Goal: Information Seeking & Learning: Learn about a topic

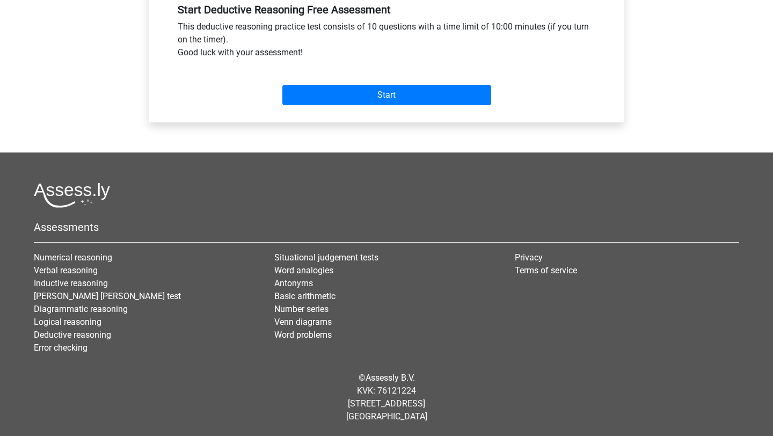
scroll to position [505, 0]
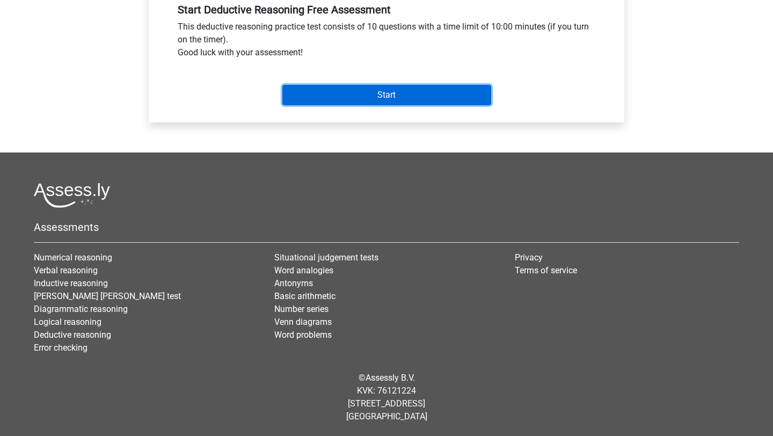
click at [347, 105] on input "Start" at bounding box center [386, 95] width 209 height 20
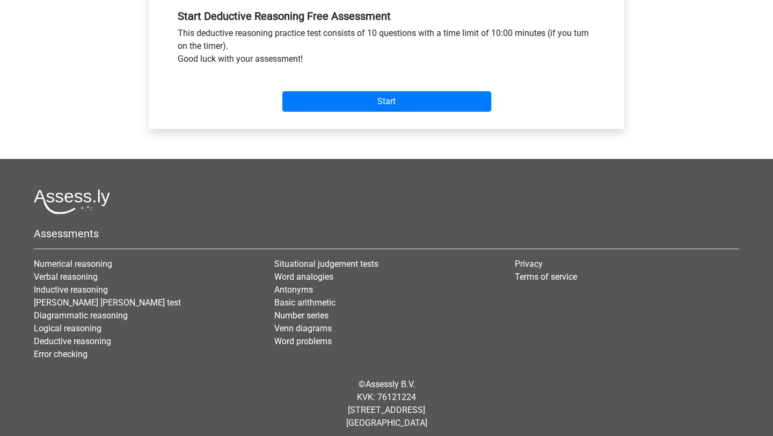
radio input "true"
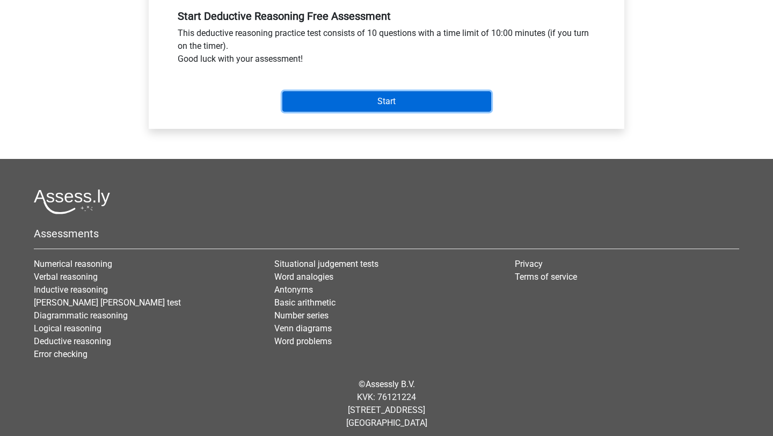
click at [352, 112] on input "Start" at bounding box center [386, 101] width 209 height 20
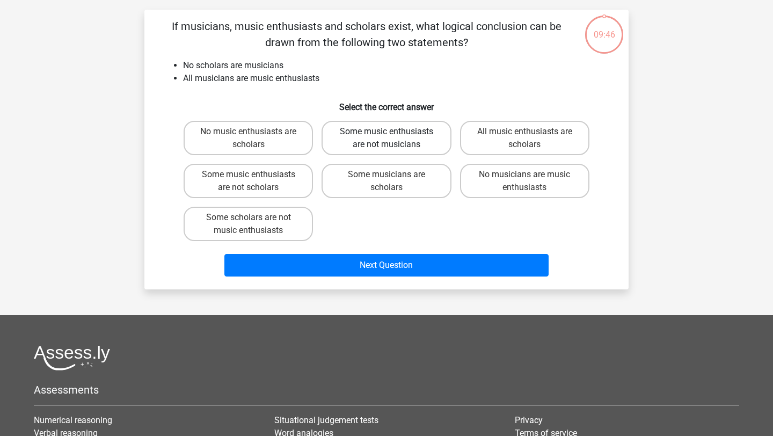
scroll to position [67, 0]
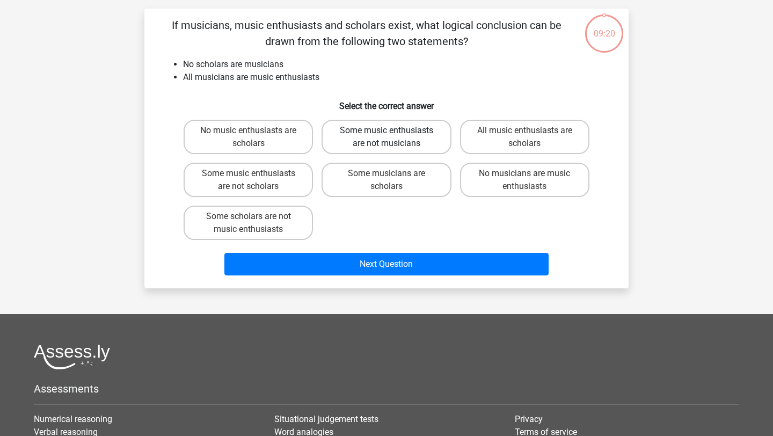
click at [375, 154] on label "Some music enthusiasts are not musicians" at bounding box center [385, 137] width 129 height 34
click at [386, 137] on input "Some music enthusiasts are not musicians" at bounding box center [389, 133] width 7 height 7
radio input "true"
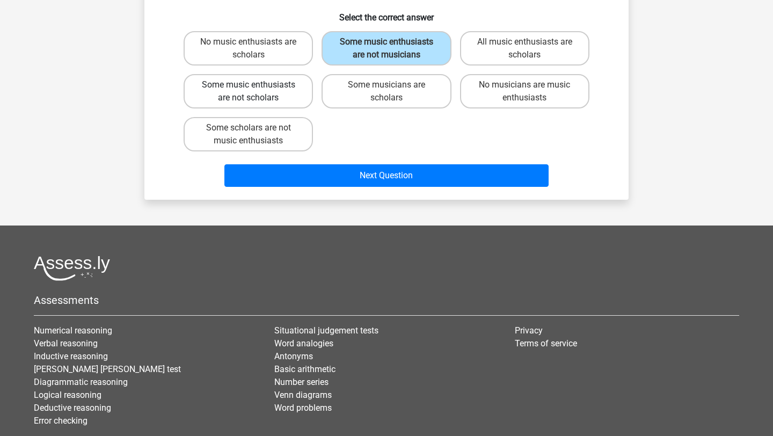
scroll to position [158, 0]
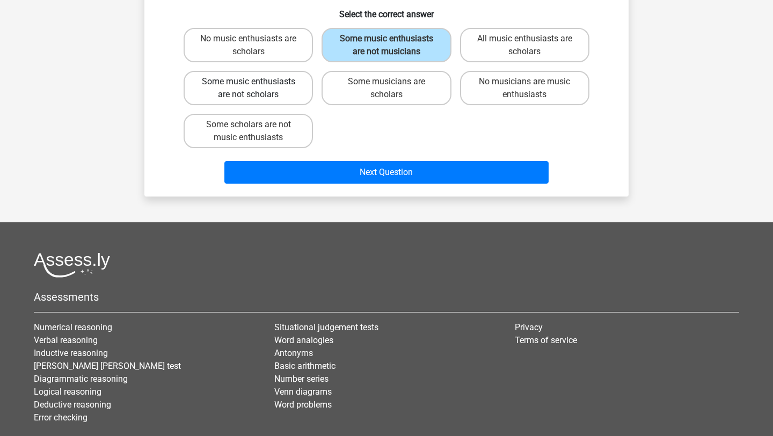
click at [292, 105] on label "Some music enthusiasts are not scholars" at bounding box center [248, 88] width 129 height 34
click at [255, 89] on input "Some music enthusiasts are not scholars" at bounding box center [251, 85] width 7 height 7
radio input "true"
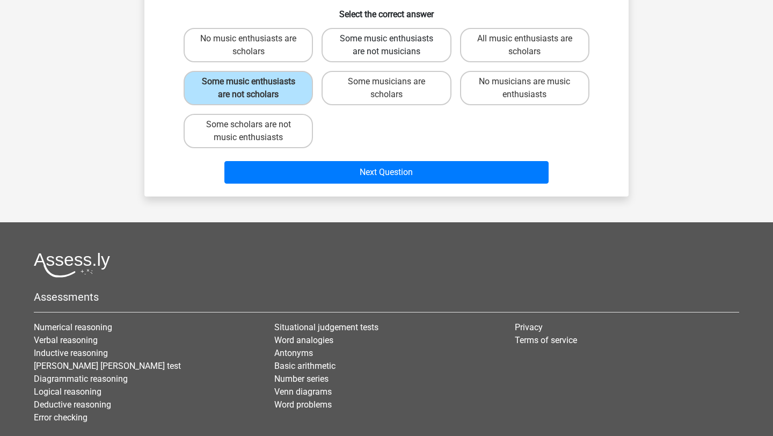
click at [397, 62] on label "Some music enthusiasts are not musicians" at bounding box center [385, 45] width 129 height 34
click at [393, 46] on input "Some music enthusiasts are not musicians" at bounding box center [389, 42] width 7 height 7
radio input "true"
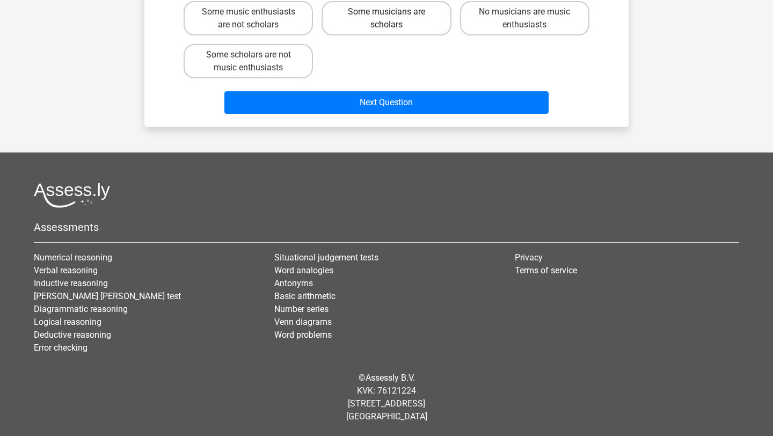
scroll to position [293, 0]
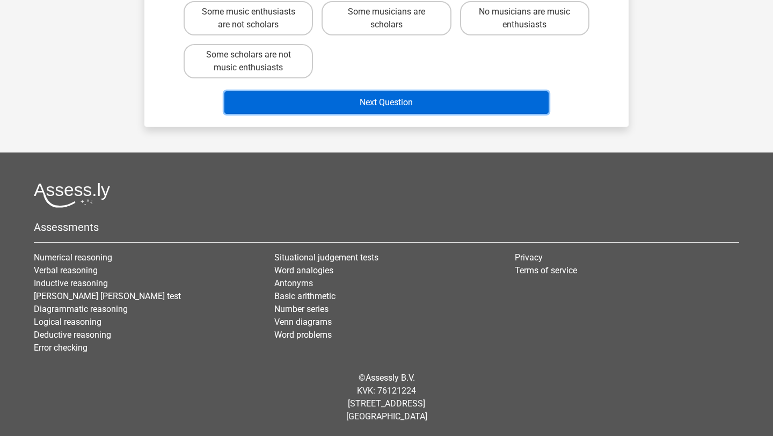
click at [404, 114] on button "Next Question" at bounding box center [386, 102] width 325 height 23
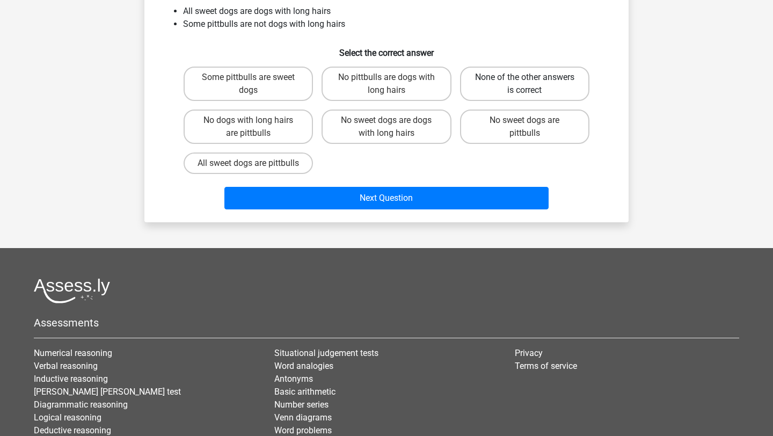
scroll to position [131, 0]
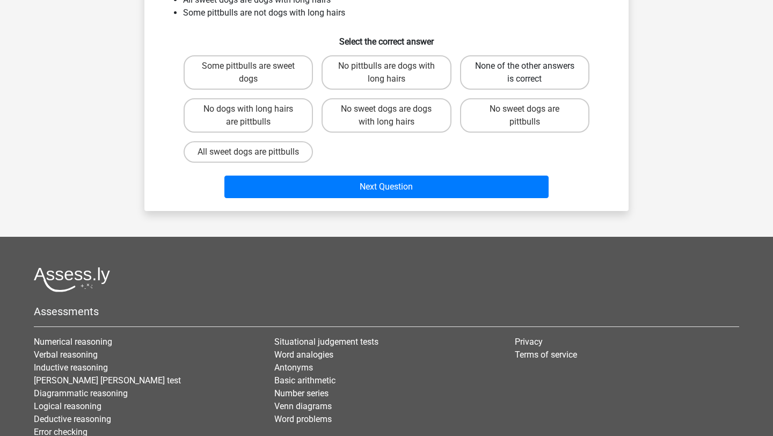
click at [515, 90] on label "None of the other answers is correct" at bounding box center [524, 72] width 129 height 34
click at [524, 73] on input "None of the other answers is correct" at bounding box center [527, 69] width 7 height 7
radio input "true"
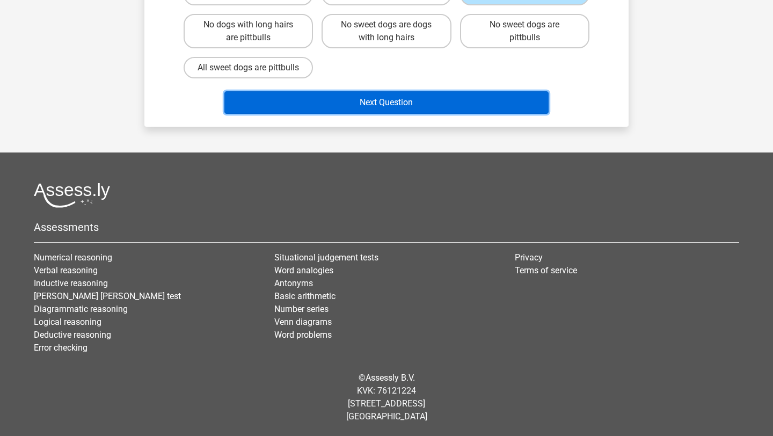
click at [406, 114] on button "Next Question" at bounding box center [386, 102] width 325 height 23
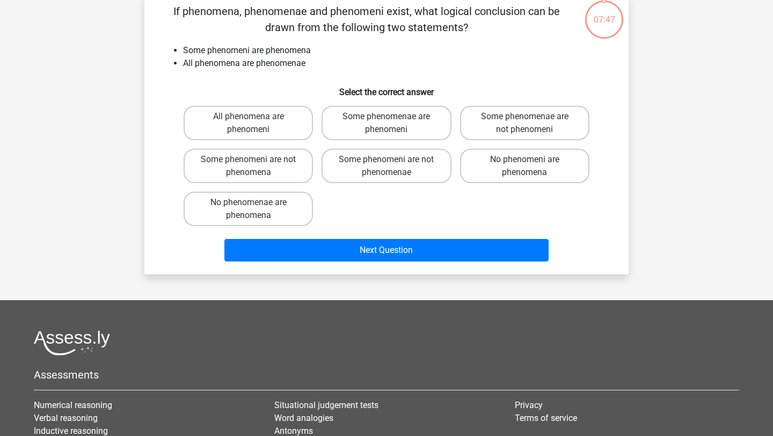
scroll to position [63, 0]
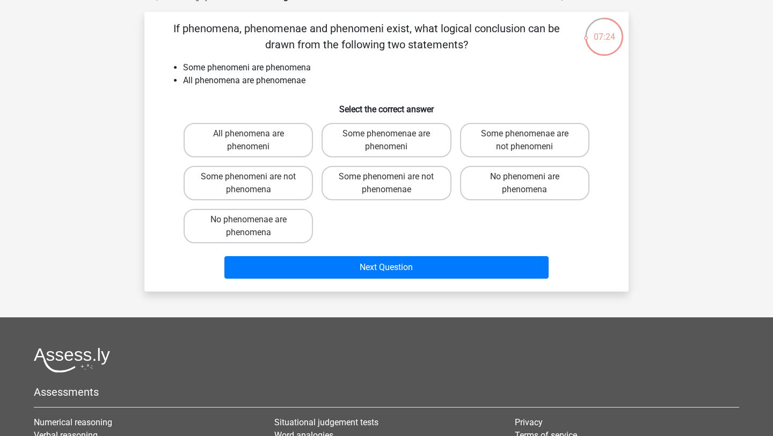
click at [406, 157] on label "Some phenomenae are phenomeni" at bounding box center [385, 140] width 129 height 34
click at [393, 141] on input "Some phenomenae are phenomeni" at bounding box center [389, 137] width 7 height 7
radio input "true"
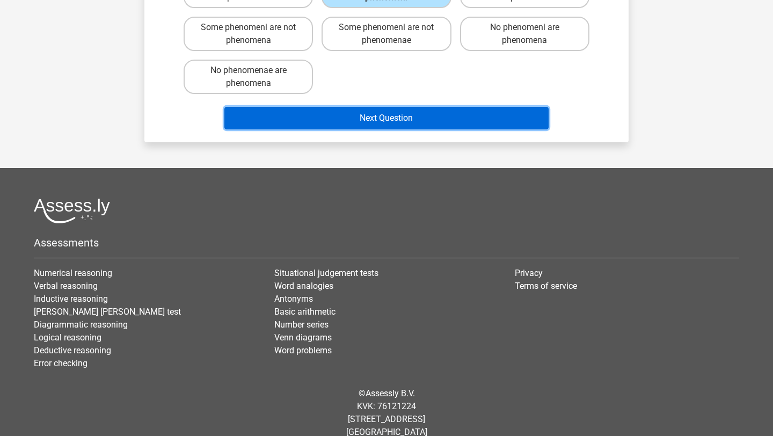
click at [393, 129] on button "Next Question" at bounding box center [386, 118] width 325 height 23
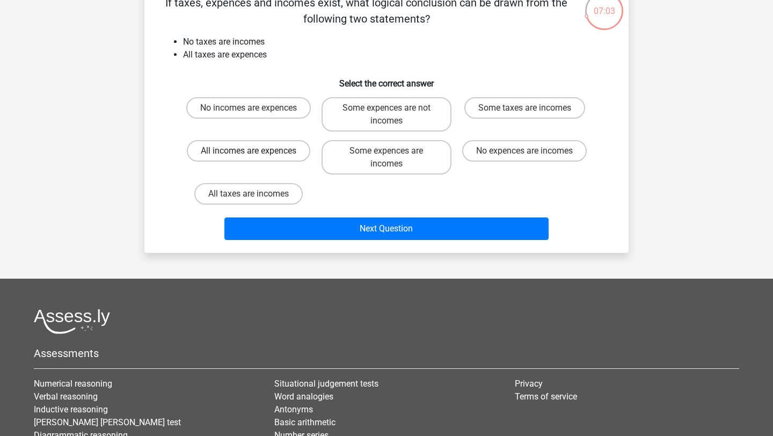
scroll to position [124, 0]
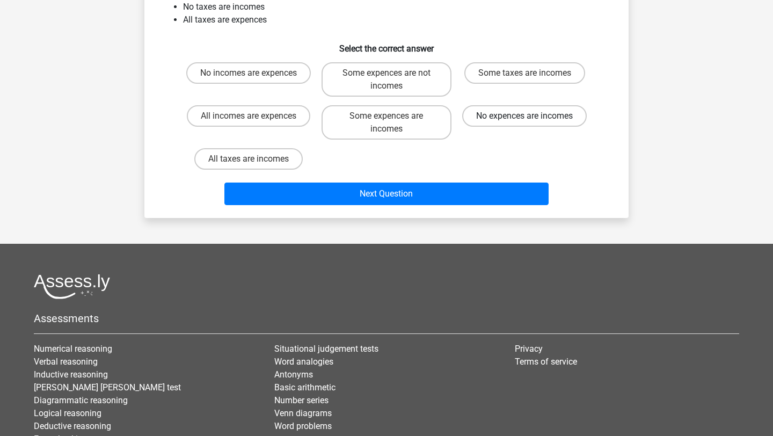
click at [526, 127] on label "No expences are incomes" at bounding box center [524, 115] width 124 height 21
click at [526, 123] on input "No expences are incomes" at bounding box center [527, 119] width 7 height 7
radio input "true"
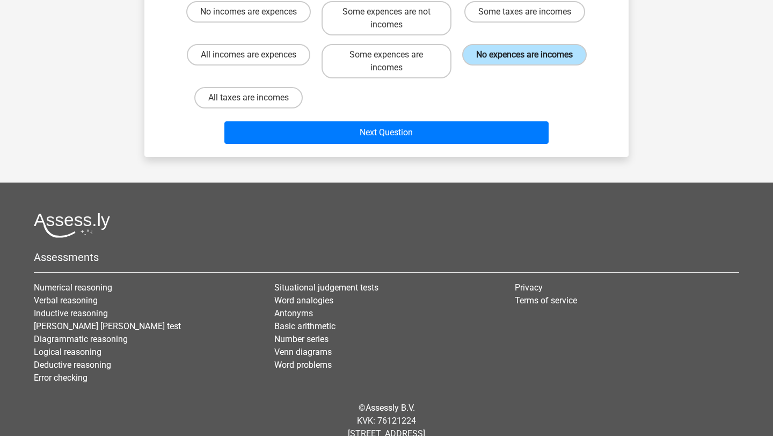
scroll to position [186, 0]
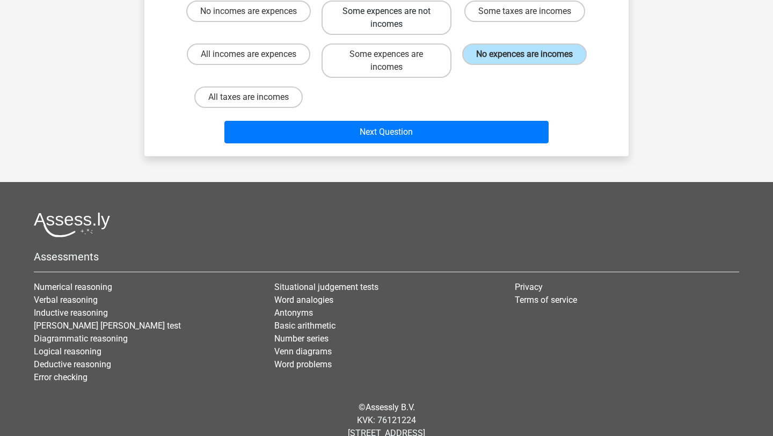
click at [416, 35] on label "Some expences are not incomes" at bounding box center [385, 18] width 129 height 34
click at [393, 18] on input "Some expences are not incomes" at bounding box center [389, 14] width 7 height 7
radio input "true"
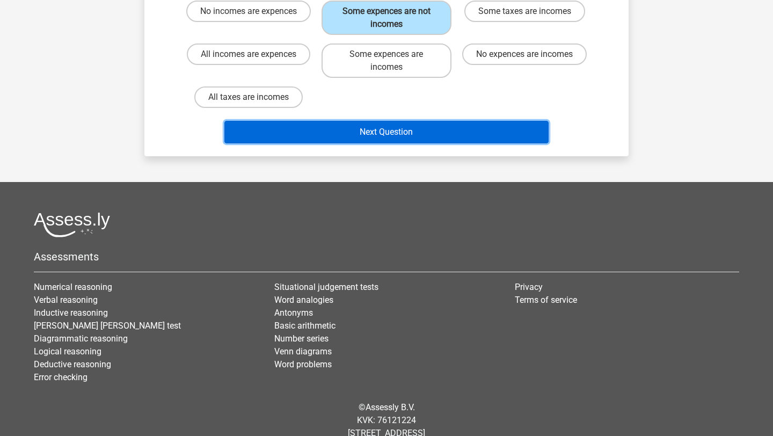
click at [413, 143] on button "Next Question" at bounding box center [386, 132] width 325 height 23
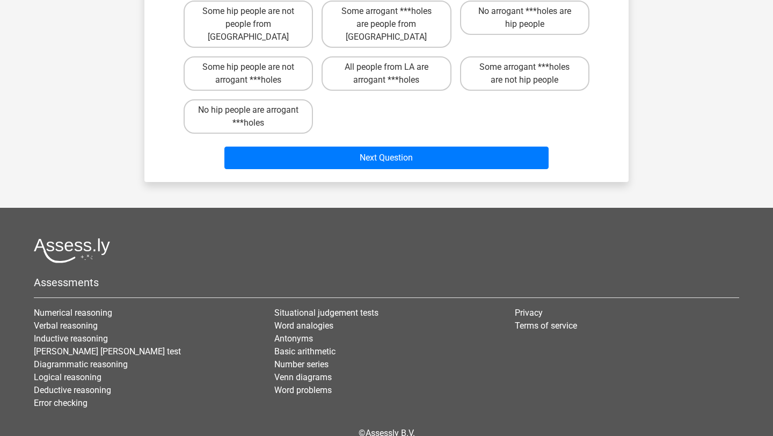
scroll to position [63, 0]
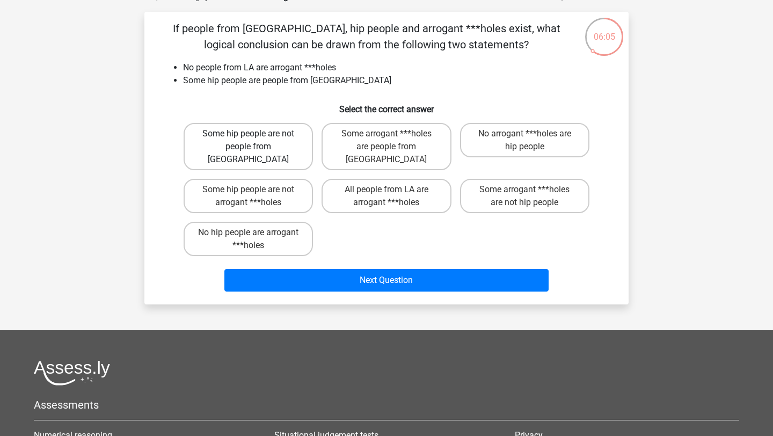
click at [260, 170] on label "Some hip people are not people from LA" at bounding box center [248, 146] width 129 height 47
click at [255, 141] on input "Some hip people are not people from LA" at bounding box center [251, 137] width 7 height 7
radio input "true"
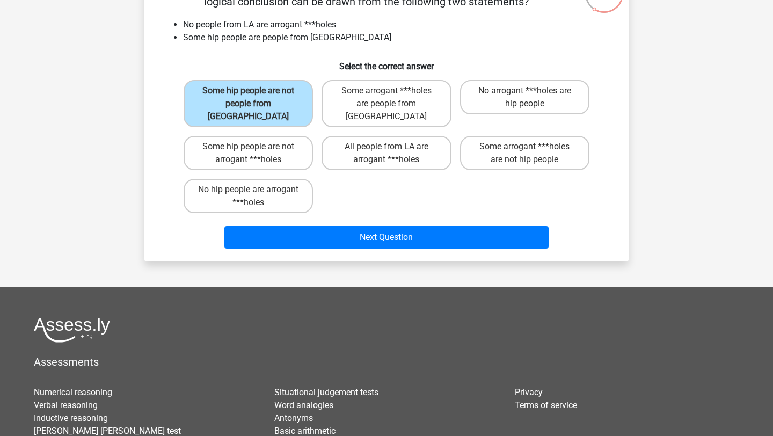
scroll to position [107, 0]
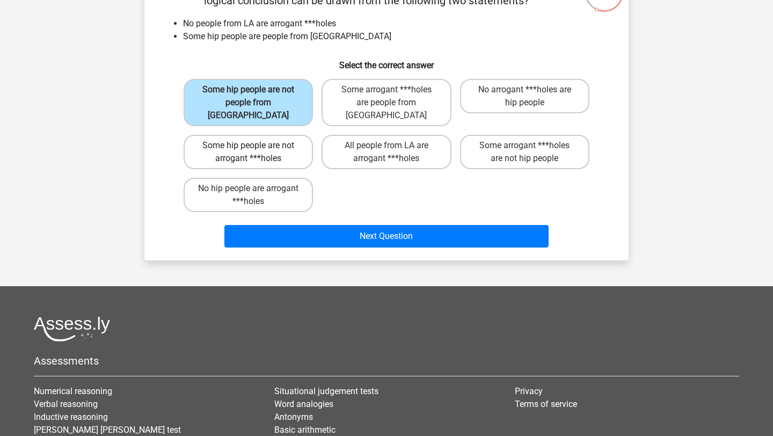
click at [271, 169] on label "Some hip people are not arrogant ***holes" at bounding box center [248, 152] width 129 height 34
click at [255, 152] on input "Some hip people are not arrogant ***holes" at bounding box center [251, 148] width 7 height 7
radio input "true"
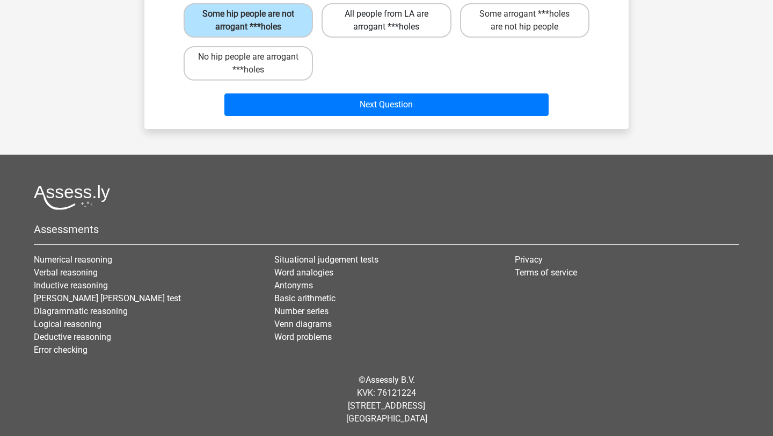
scroll to position [246, 0]
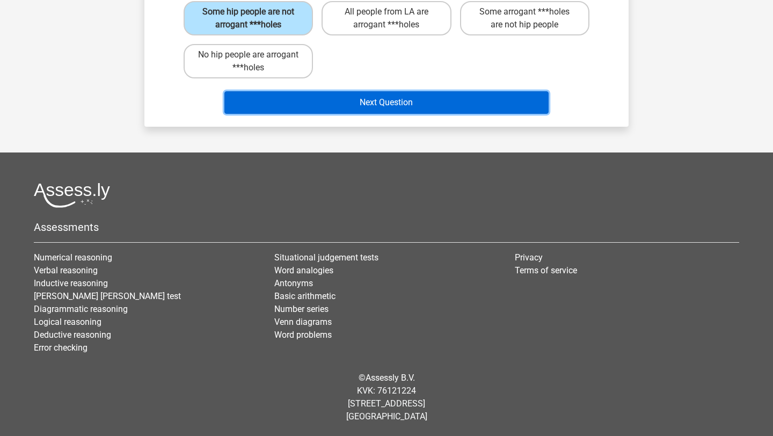
click at [350, 114] on button "Next Question" at bounding box center [386, 102] width 325 height 23
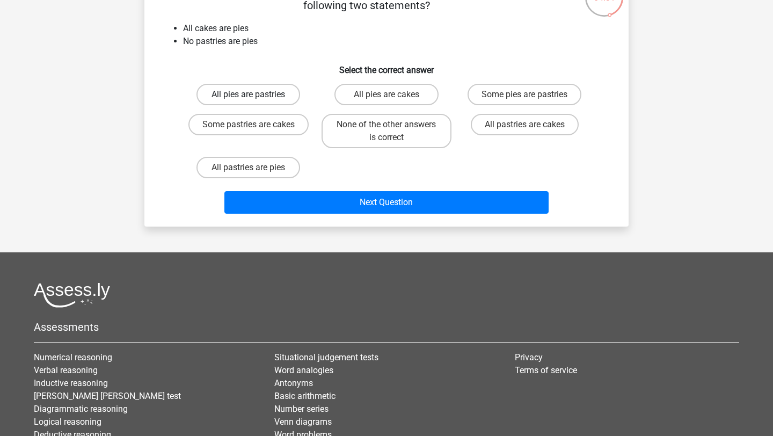
scroll to position [103, 0]
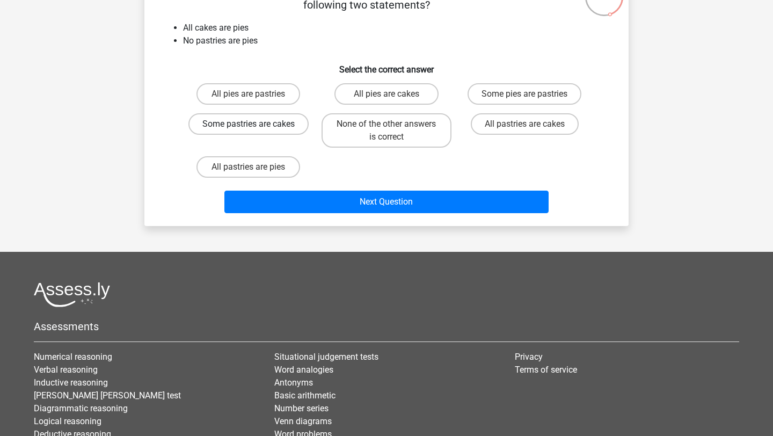
click at [287, 135] on label "Some pastries are cakes" at bounding box center [248, 123] width 120 height 21
click at [255, 131] on input "Some pastries are cakes" at bounding box center [251, 127] width 7 height 7
radio input "true"
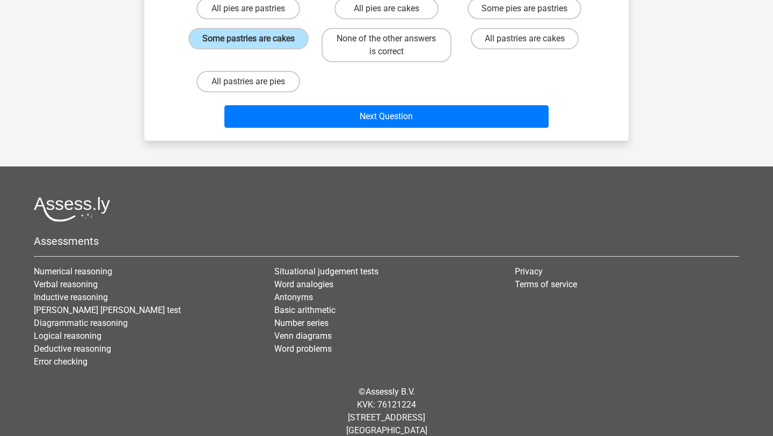
scroll to position [194, 0]
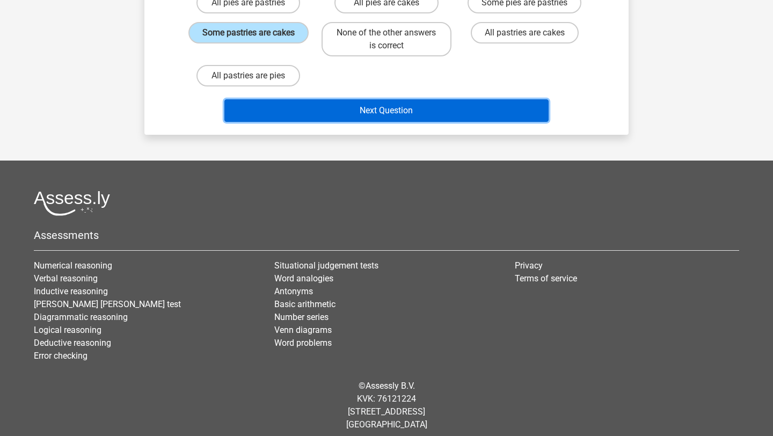
click at [402, 122] on button "Next Question" at bounding box center [386, 110] width 325 height 23
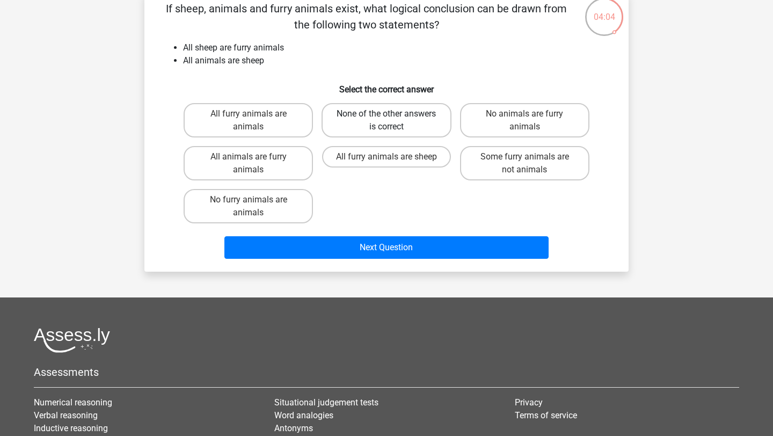
scroll to position [91, 0]
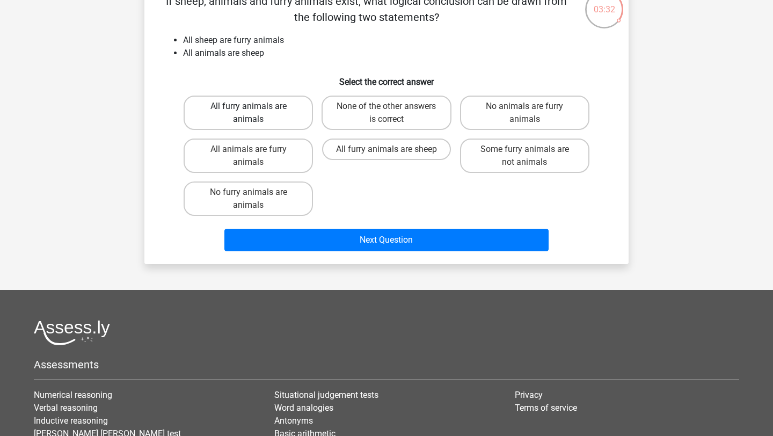
click at [274, 130] on label "All furry animals are animals" at bounding box center [248, 113] width 129 height 34
click at [255, 113] on input "All furry animals are animals" at bounding box center [251, 109] width 7 height 7
radio input "true"
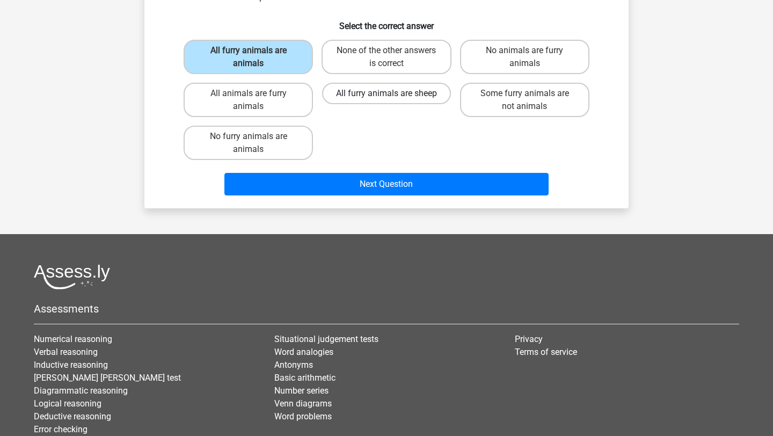
scroll to position [120, 0]
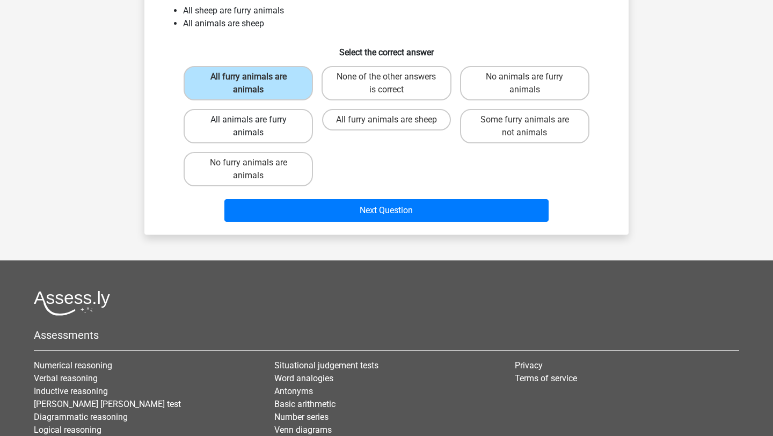
click at [293, 143] on label "All animals are furry animals" at bounding box center [248, 126] width 129 height 34
click at [255, 127] on input "All animals are furry animals" at bounding box center [251, 123] width 7 height 7
radio input "true"
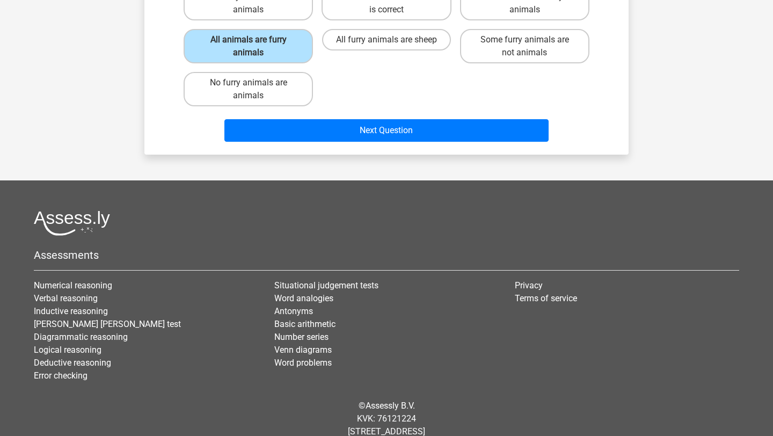
scroll to position [204, 0]
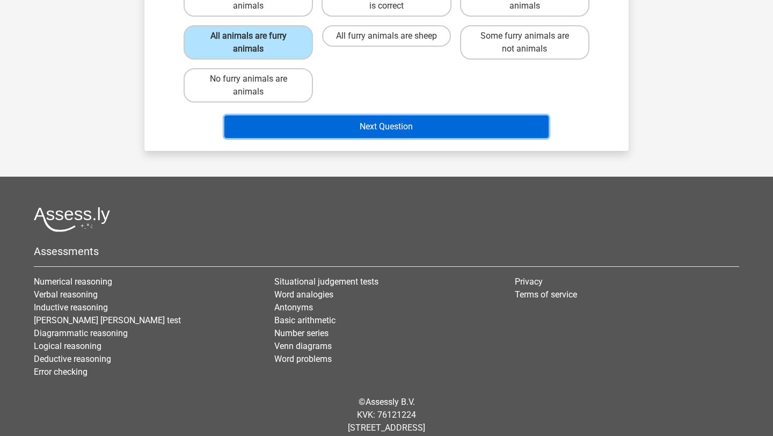
click at [404, 138] on button "Next Question" at bounding box center [386, 126] width 325 height 23
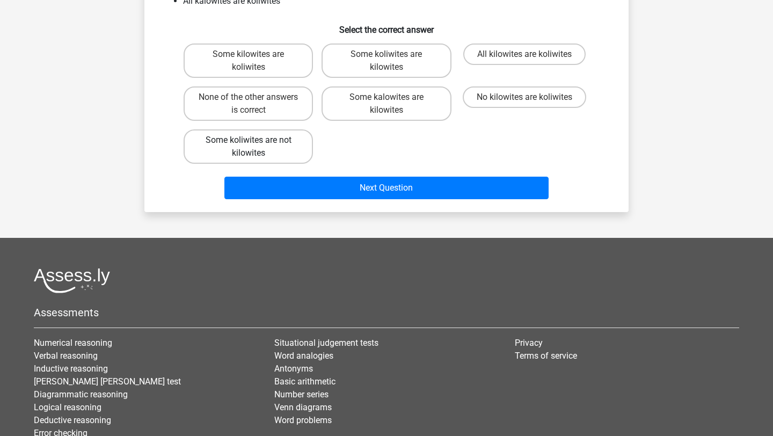
scroll to position [126, 0]
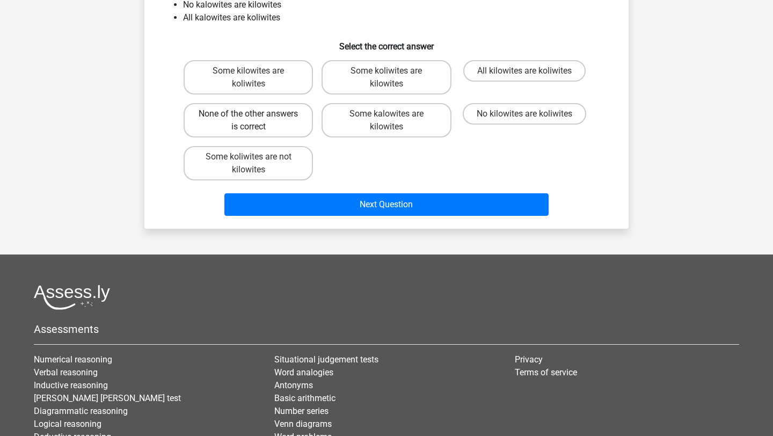
click at [294, 137] on label "None of the other answers is correct" at bounding box center [248, 120] width 129 height 34
click at [255, 121] on input "None of the other answers is correct" at bounding box center [251, 117] width 7 height 7
radio input "true"
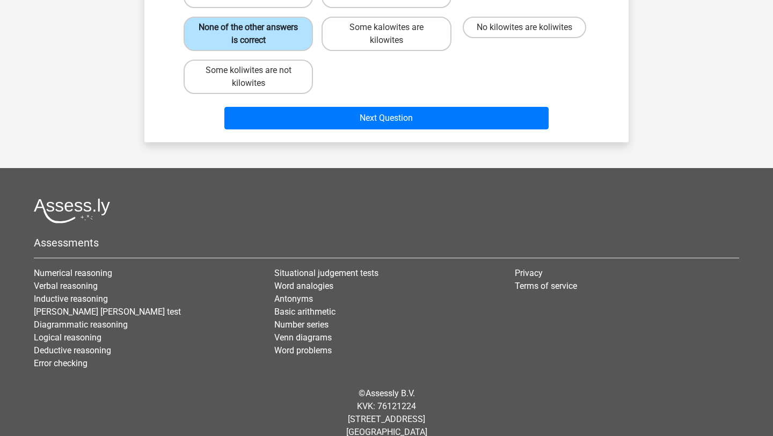
scroll to position [253, 0]
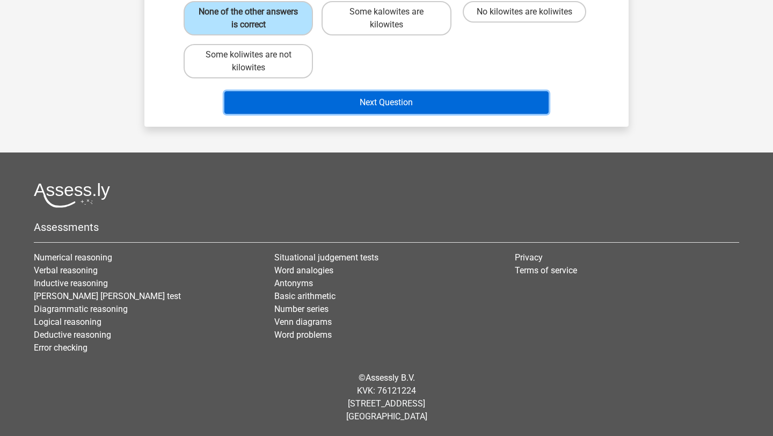
click at [356, 114] on button "Next Question" at bounding box center [386, 102] width 325 height 23
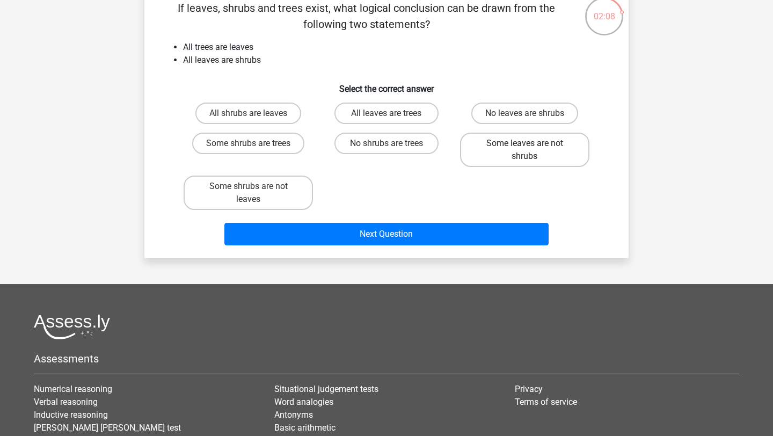
scroll to position [84, 0]
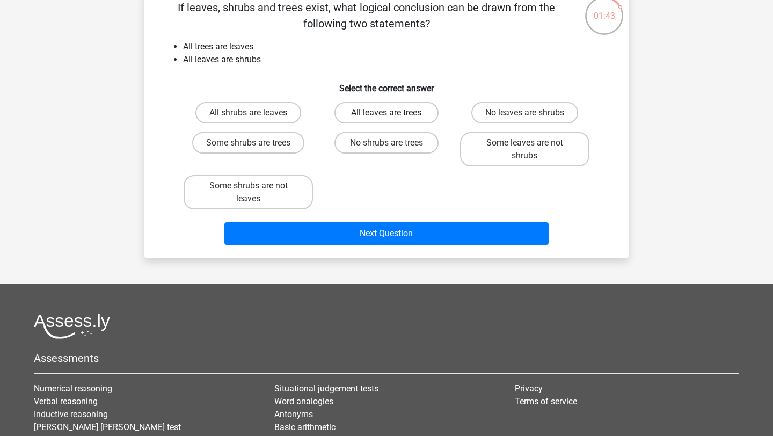
click at [410, 123] on label "All leaves are trees" at bounding box center [386, 112] width 104 height 21
click at [393, 120] on input "All leaves are trees" at bounding box center [389, 116] width 7 height 7
radio input "true"
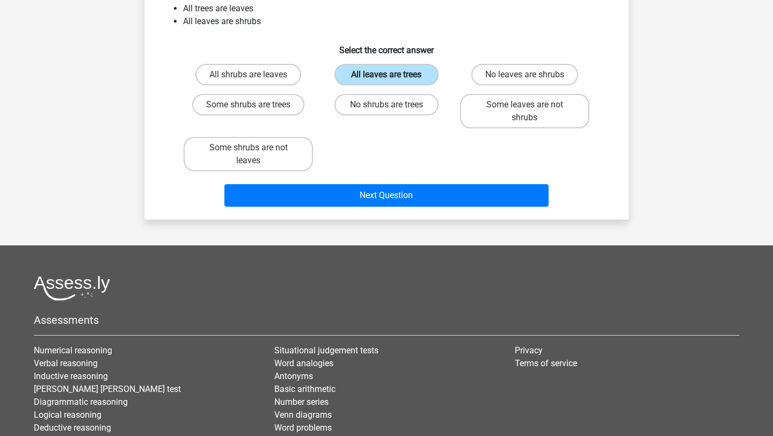
scroll to position [126, 0]
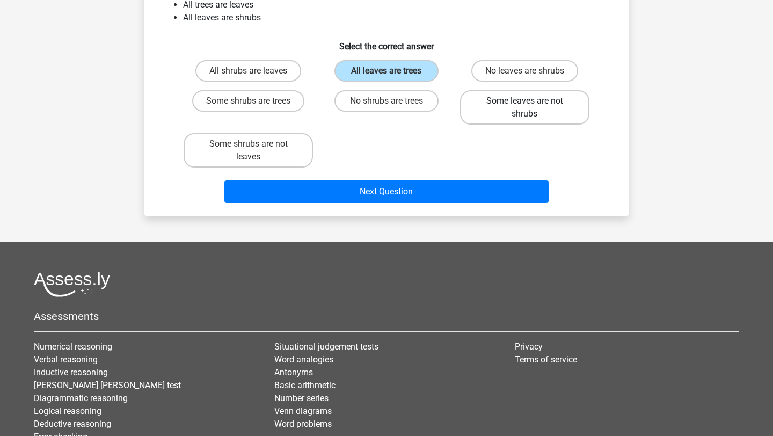
click at [486, 124] on label "Some leaves are not shrubs" at bounding box center [524, 107] width 129 height 34
click at [524, 108] on input "Some leaves are not shrubs" at bounding box center [527, 104] width 7 height 7
radio input "true"
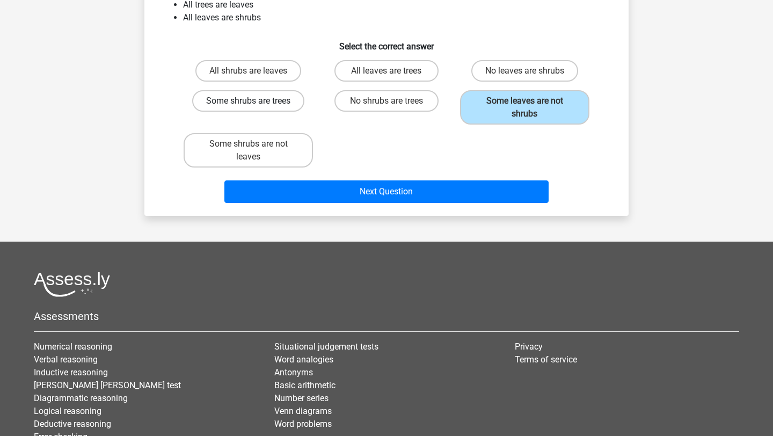
click at [274, 112] on label "Some shrubs are trees" at bounding box center [248, 100] width 112 height 21
click at [255, 108] on input "Some shrubs are trees" at bounding box center [251, 104] width 7 height 7
radio input "true"
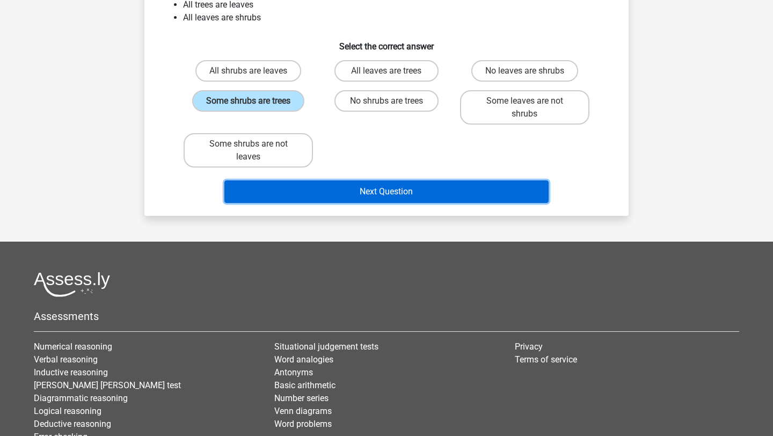
click at [409, 203] on button "Next Question" at bounding box center [386, 191] width 325 height 23
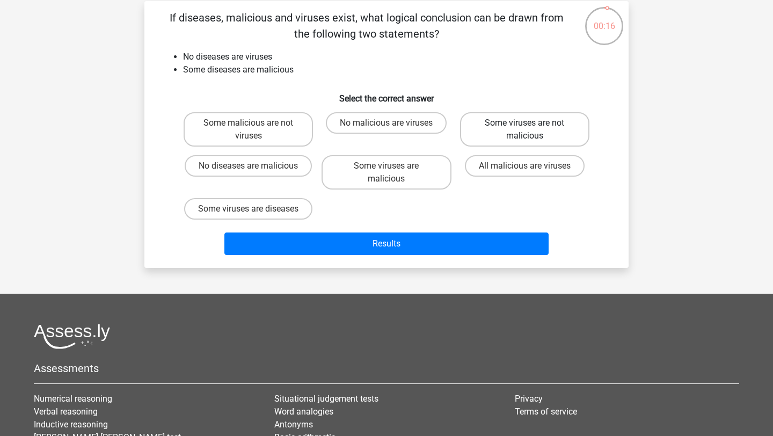
scroll to position [70, 0]
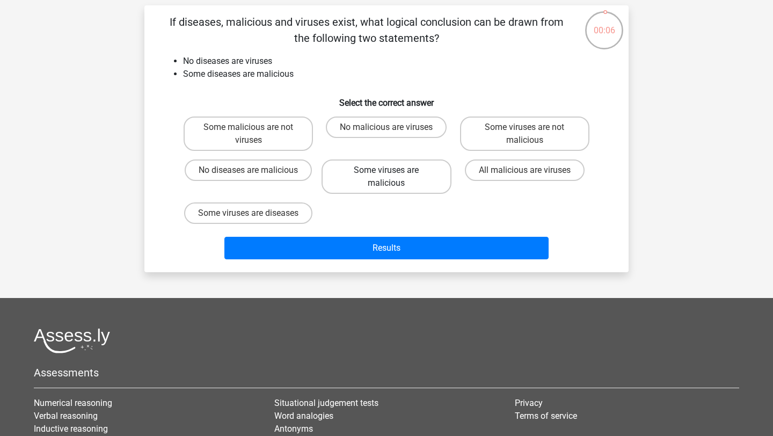
click at [420, 194] on label "Some viruses are malicious" at bounding box center [385, 176] width 129 height 34
click at [393, 177] on input "Some viruses are malicious" at bounding box center [389, 173] width 7 height 7
radio input "true"
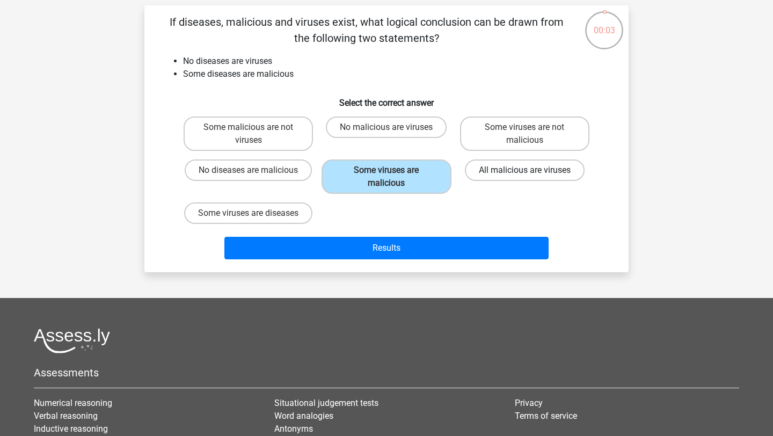
click at [528, 181] on label "All malicious are viruses" at bounding box center [525, 169] width 120 height 21
click at [528, 177] on input "All malicious are viruses" at bounding box center [527, 173] width 7 height 7
radio input "true"
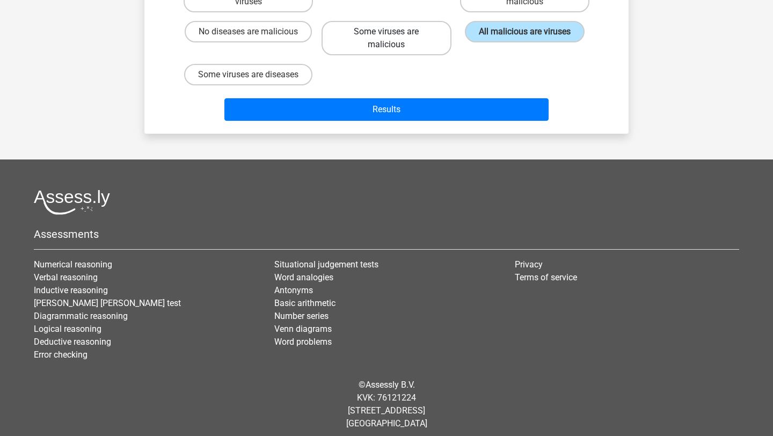
scroll to position [236, 0]
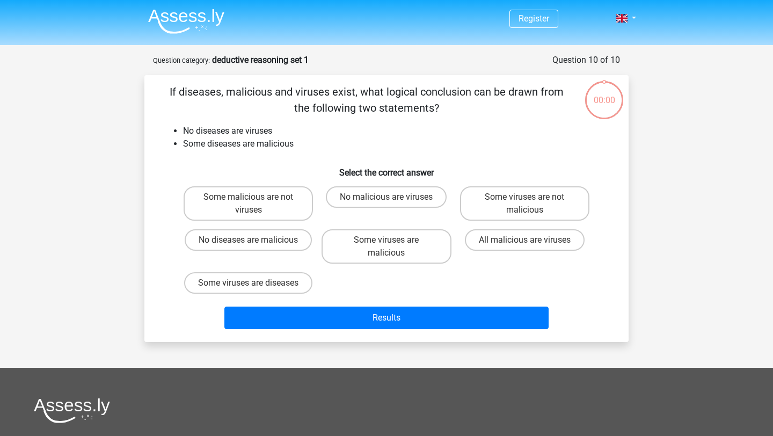
scroll to position [236, 0]
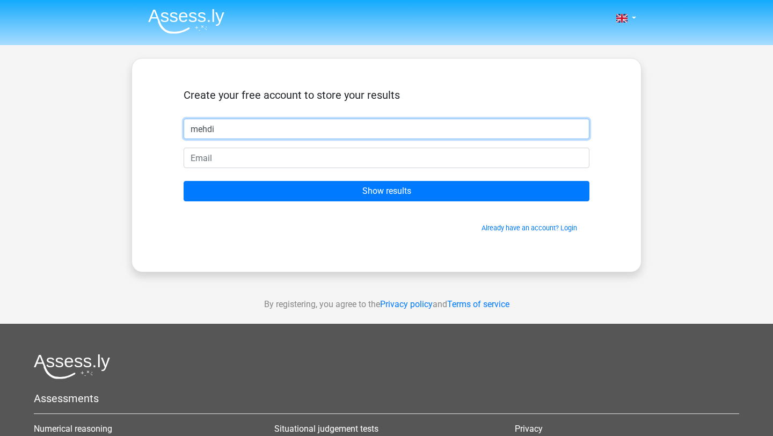
type input "mehdi"
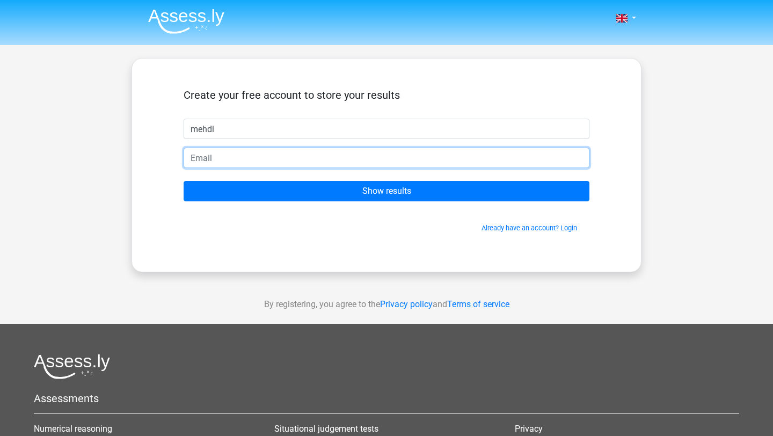
click at [434, 168] on input "email" at bounding box center [387, 158] width 406 height 20
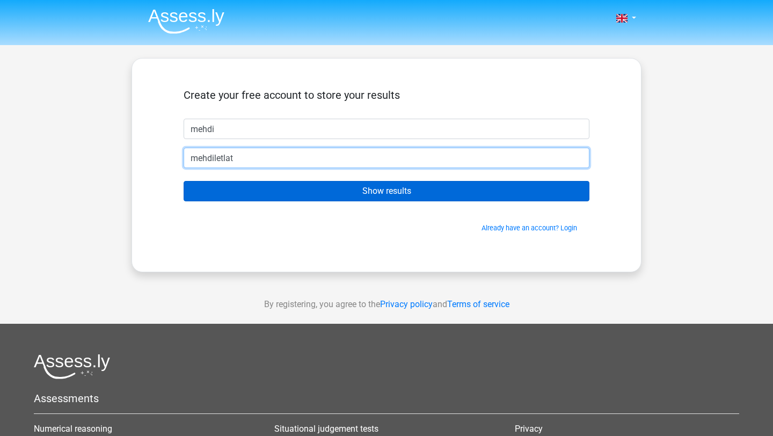
type input "mehdiletlat5@gmail.com"
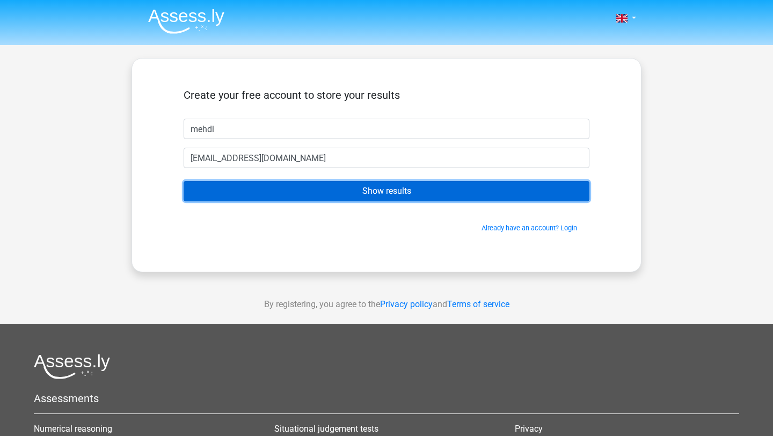
click at [384, 201] on input "Show results" at bounding box center [387, 191] width 406 height 20
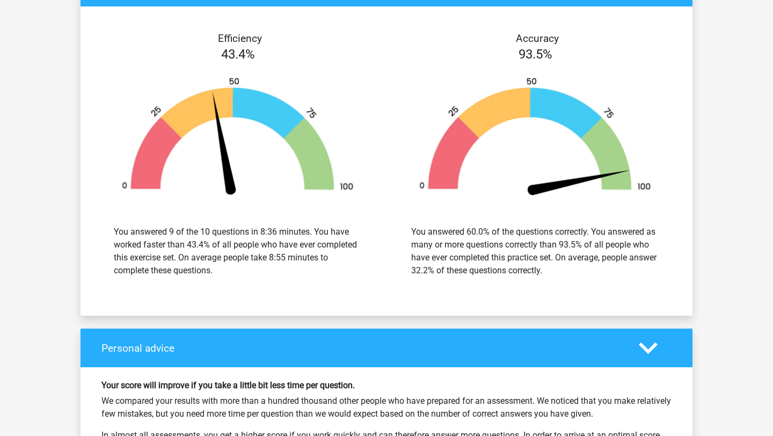
scroll to position [1252, 0]
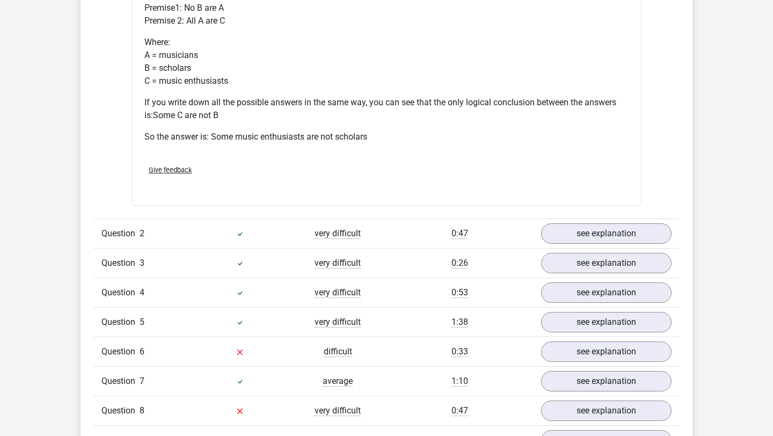
scroll to position [1154, 0]
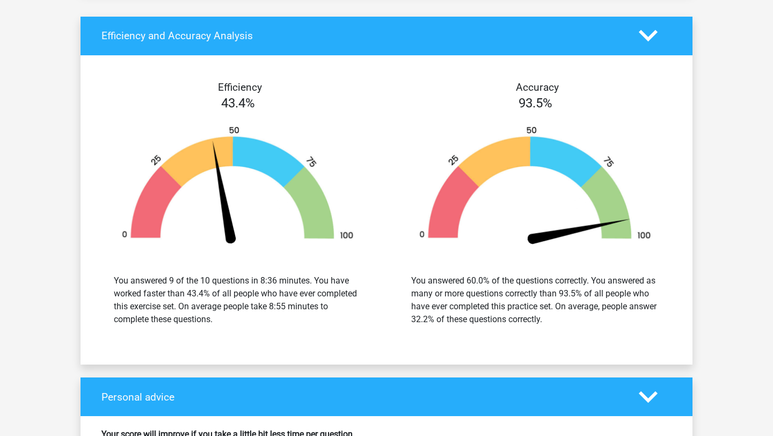
scroll to position [1221, 0]
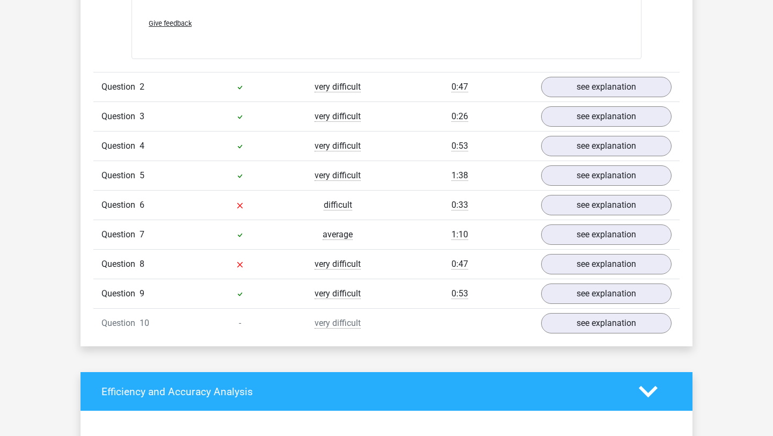
scroll to position [1298, 0]
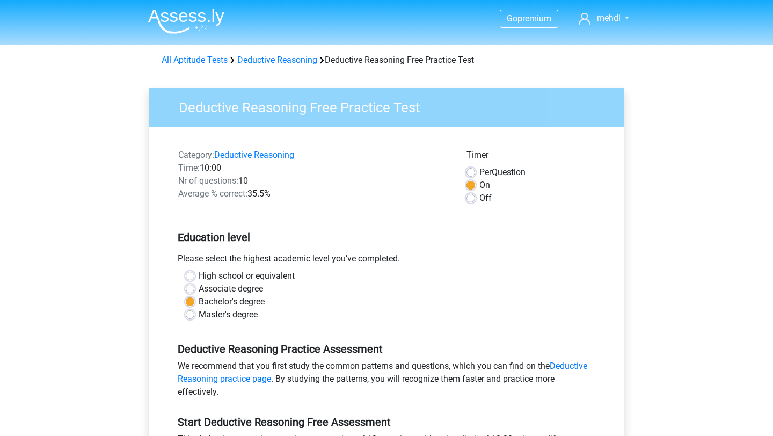
scroll to position [406, 0]
